Goal: Information Seeking & Learning: Learn about a topic

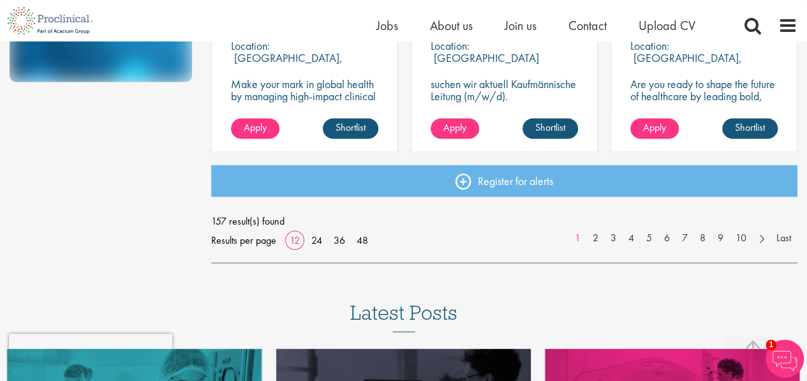
scroll to position [1122, 0]
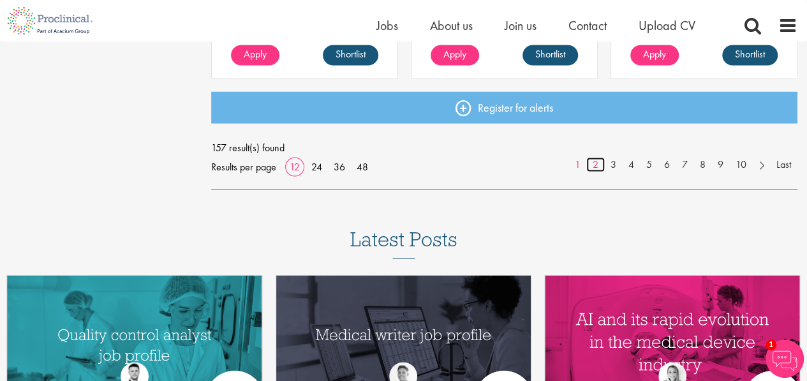
click at [593, 163] on link "2" at bounding box center [595, 164] width 18 height 15
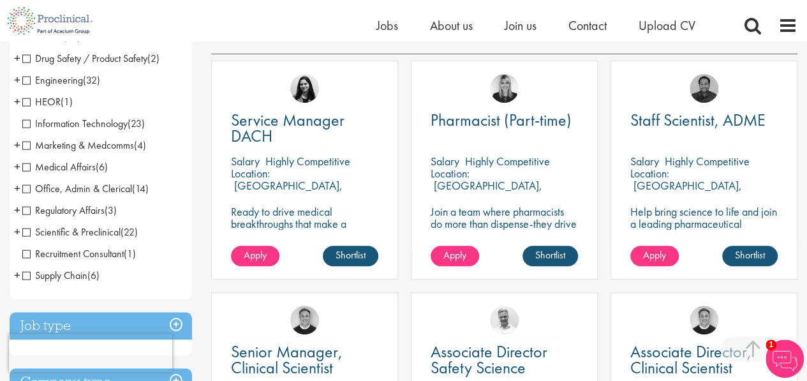
scroll to position [230, 0]
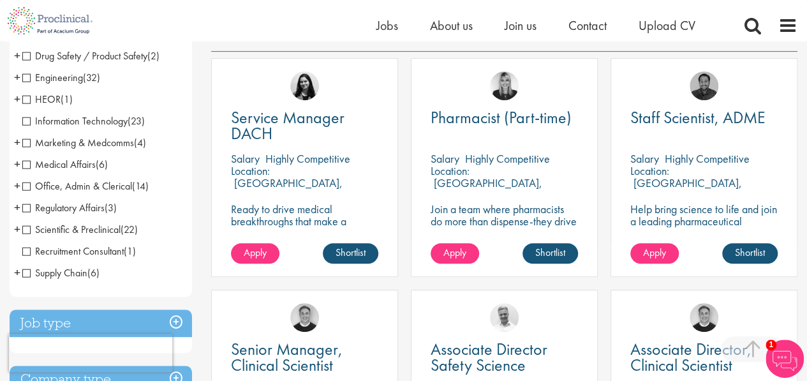
click at [26, 207] on span "Regulatory Affairs" at bounding box center [63, 207] width 82 height 13
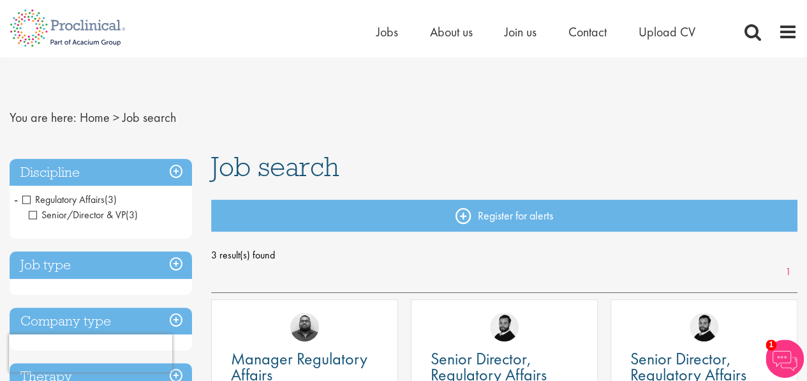
click at [25, 201] on span "Regulatory Affairs" at bounding box center [63, 199] width 82 height 13
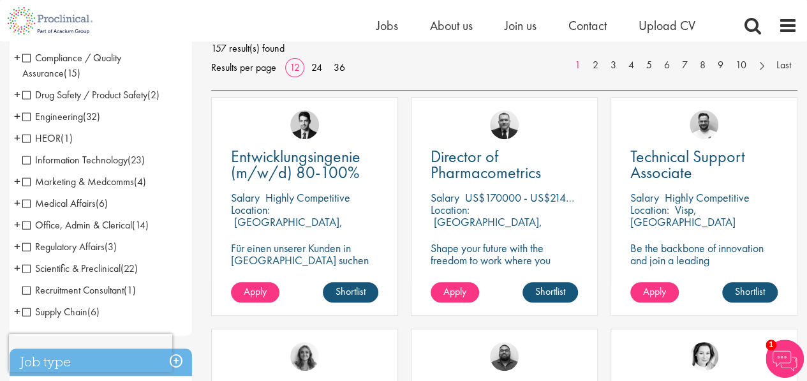
scroll to position [233, 0]
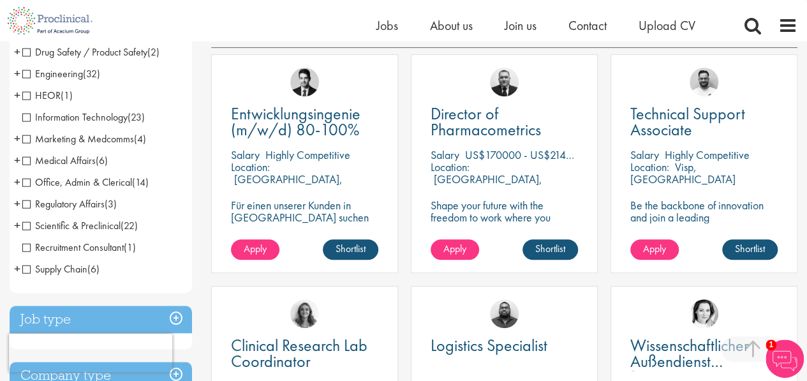
click at [26, 203] on span "Regulatory Affairs" at bounding box center [63, 203] width 82 height 13
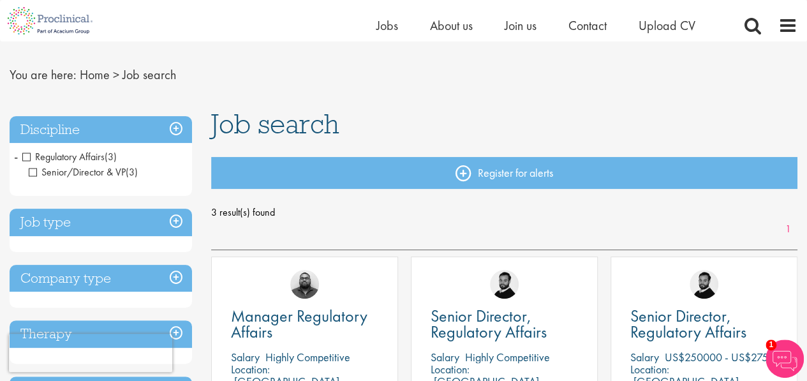
scroll to position [23, 0]
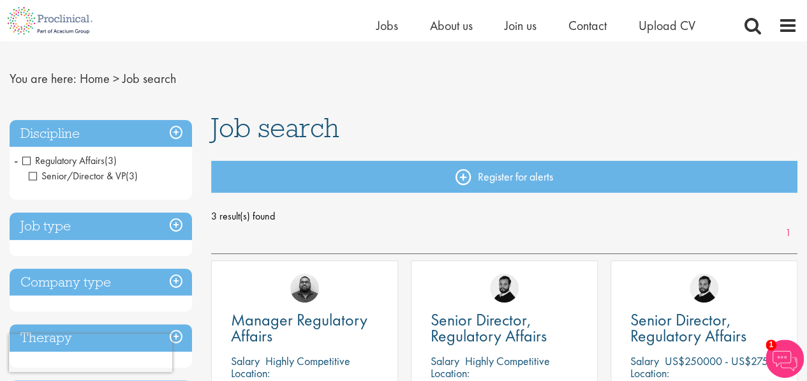
click at [23, 158] on span "Regulatory Affairs" at bounding box center [63, 160] width 82 height 13
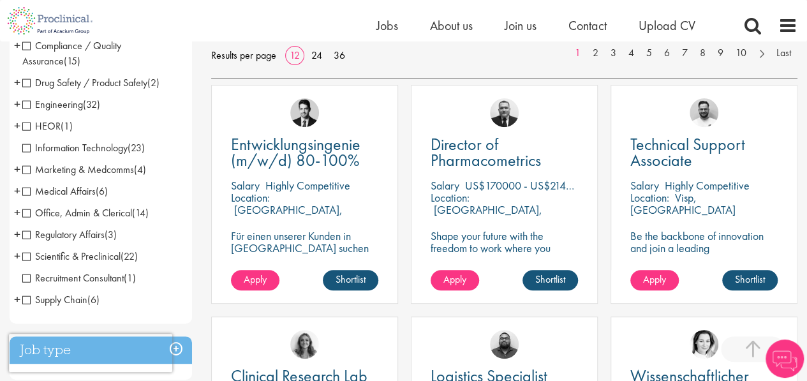
scroll to position [214, 0]
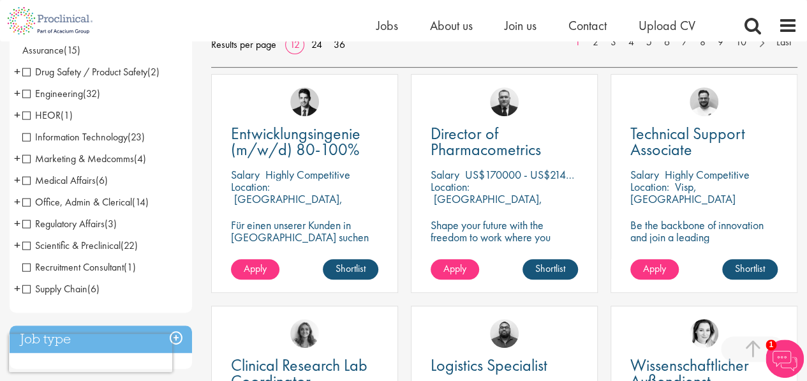
click at [75, 249] on span "Scientific & Preclinical" at bounding box center [71, 244] width 98 height 13
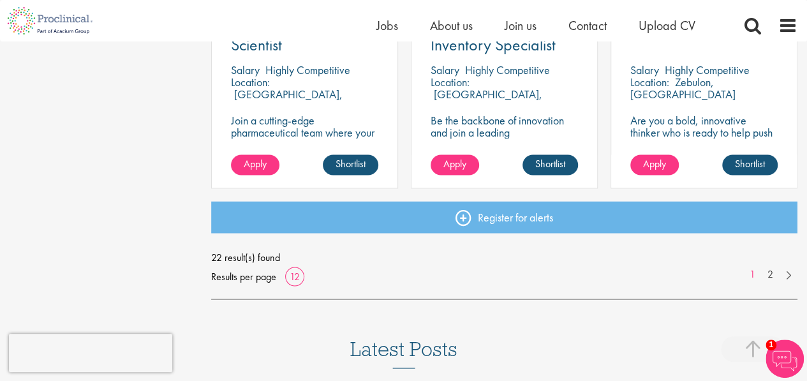
scroll to position [1029, 0]
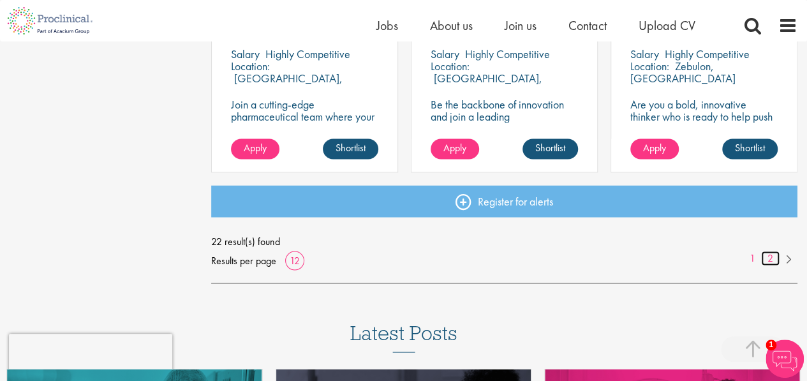
click at [771, 256] on link "2" at bounding box center [770, 258] width 18 height 15
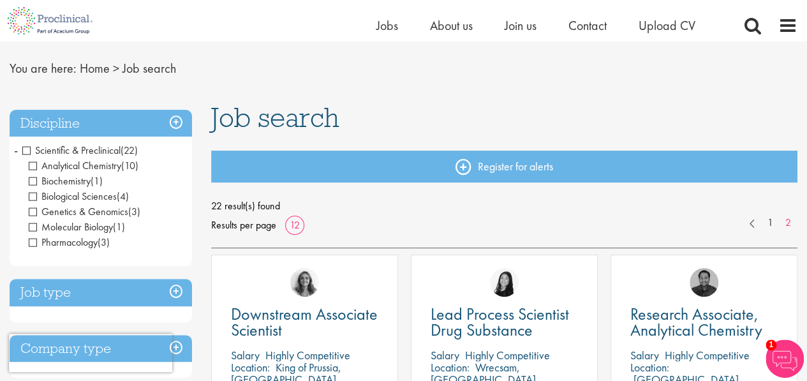
scroll to position [29, 0]
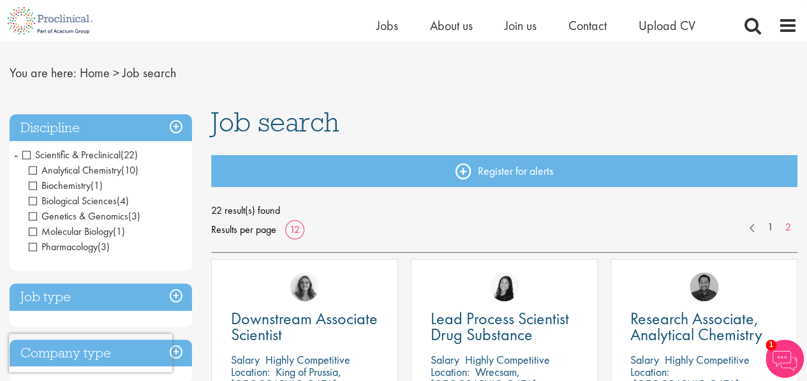
click at [30, 154] on span "Scientific & Preclinical" at bounding box center [71, 154] width 98 height 13
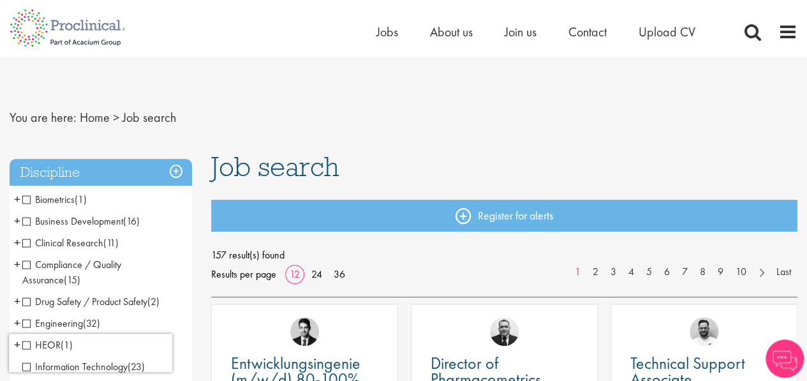
click at [26, 219] on span "Business Development" at bounding box center [72, 220] width 101 height 13
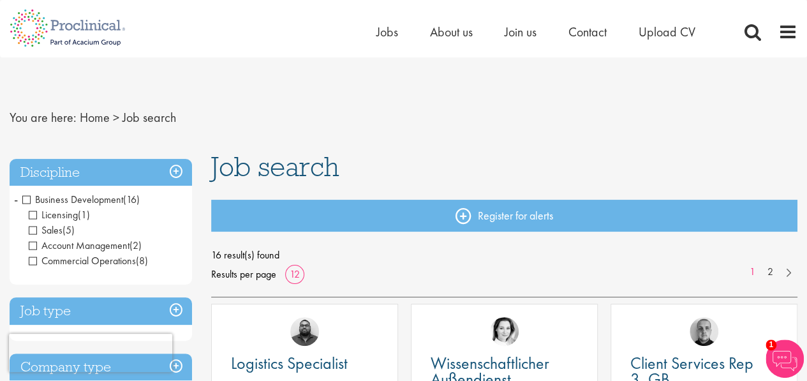
click at [29, 198] on span "Business Development" at bounding box center [72, 199] width 101 height 13
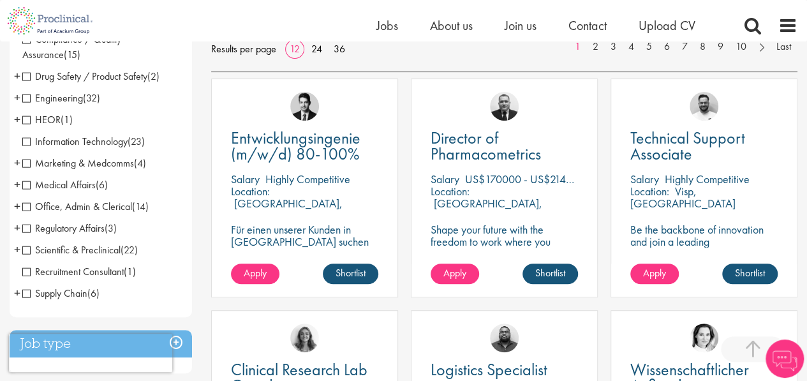
scroll to position [216, 0]
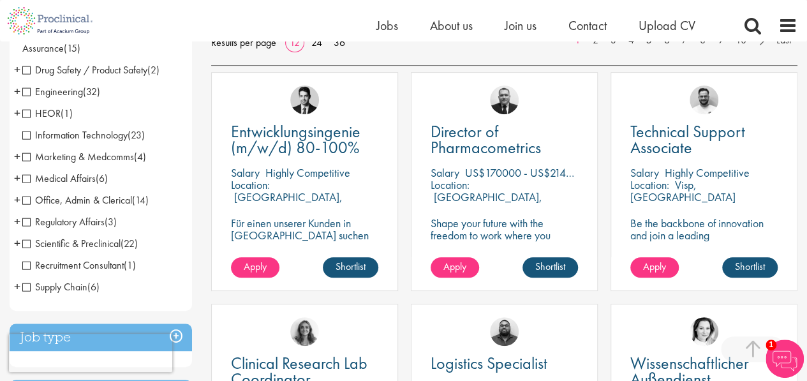
click at [24, 133] on span "Information Technology" at bounding box center [74, 134] width 105 height 13
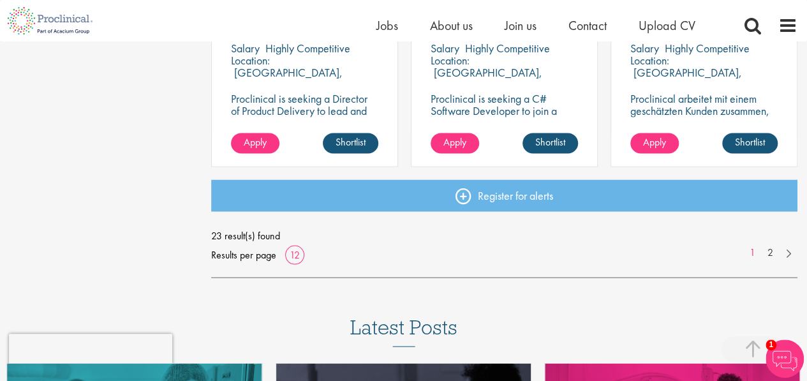
scroll to position [1041, 0]
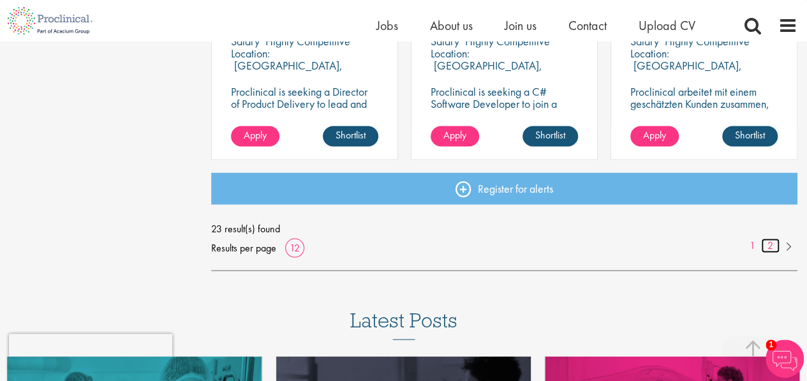
click at [770, 247] on link "2" at bounding box center [770, 245] width 18 height 15
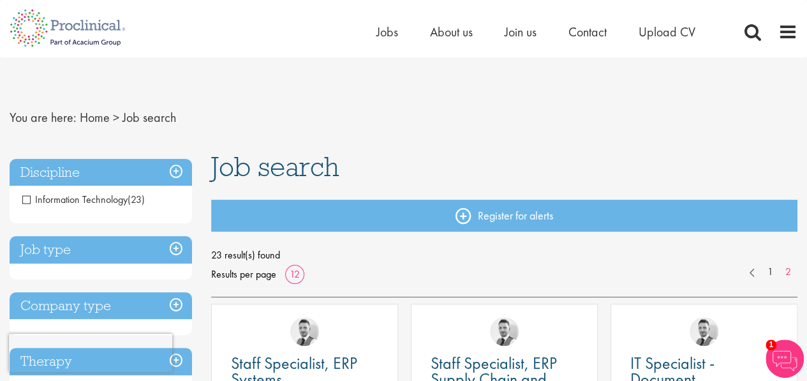
click at [25, 196] on span "Information Technology" at bounding box center [74, 199] width 105 height 13
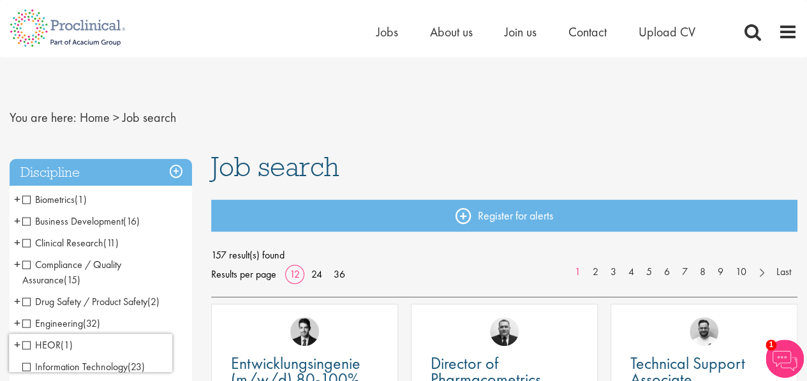
click at [29, 267] on span "Compliance / Quality Assurance" at bounding box center [71, 272] width 99 height 29
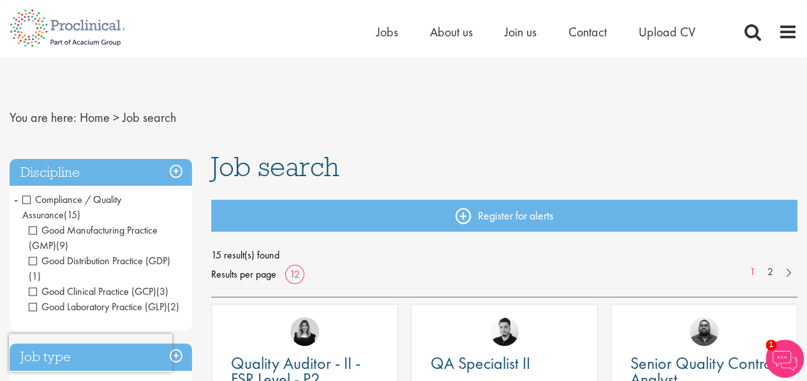
click at [28, 199] on span "Compliance / Quality Assurance" at bounding box center [71, 207] width 99 height 29
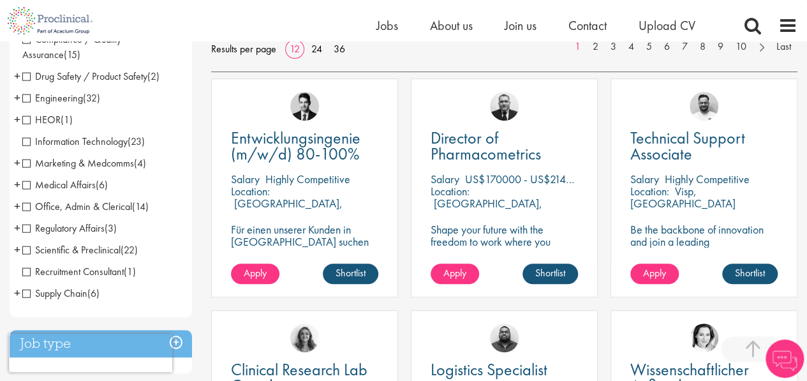
scroll to position [216, 0]
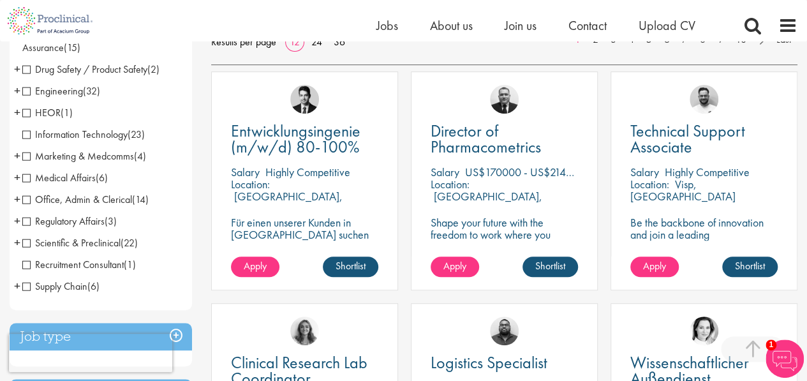
click at [31, 197] on span "Office, Admin & Clerical" at bounding box center [77, 199] width 110 height 13
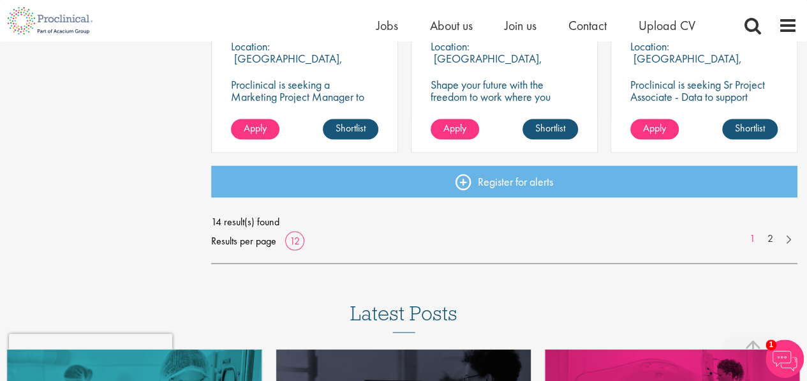
scroll to position [1053, 0]
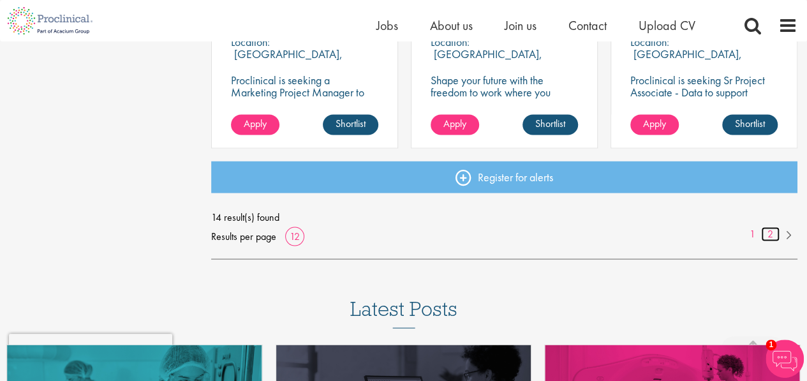
click at [768, 231] on link "2" at bounding box center [770, 233] width 18 height 15
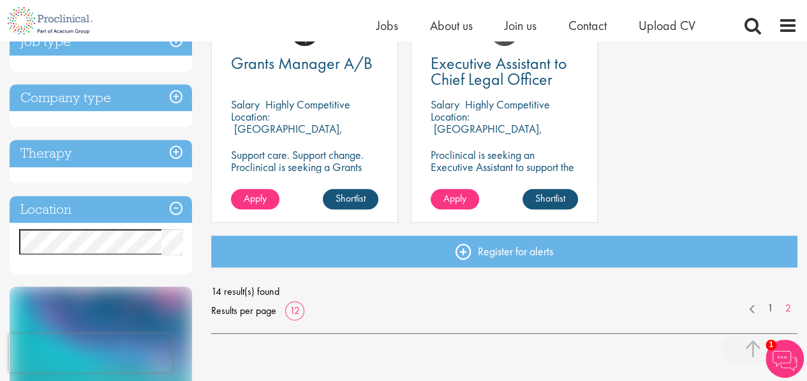
scroll to position [298, 0]
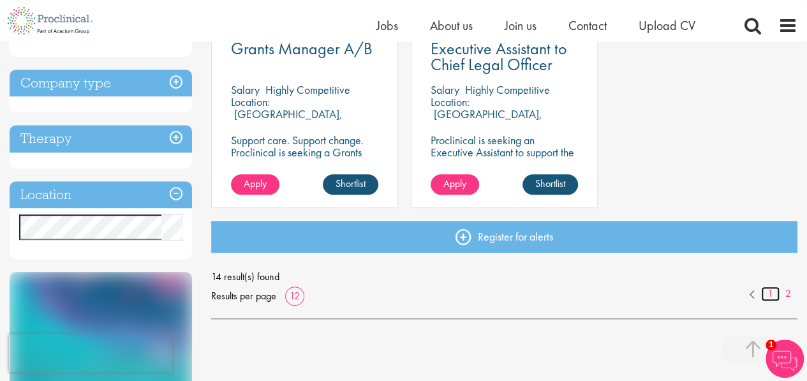
click at [769, 291] on link "1" at bounding box center [770, 293] width 18 height 15
